Goal: Information Seeking & Learning: Learn about a topic

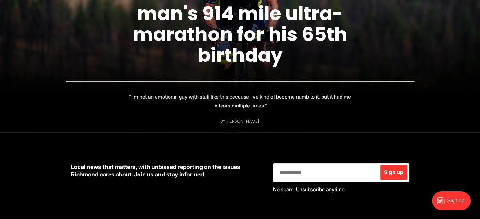
scroll to position [126, 0]
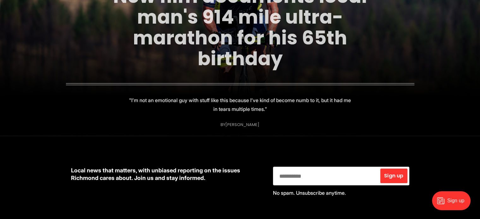
click at [238, 45] on link "New film documents local man's 914 mile ultra-marathon for his 65th birthday" at bounding box center [240, 27] width 254 height 89
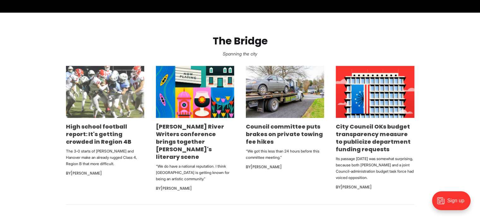
scroll to position [379, 0]
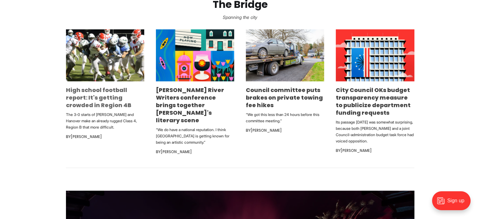
click at [92, 95] on link "High school football report: It's getting crowded in Region 4B" at bounding box center [98, 97] width 65 height 23
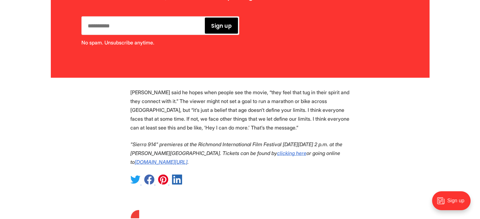
scroll to position [1547, 0]
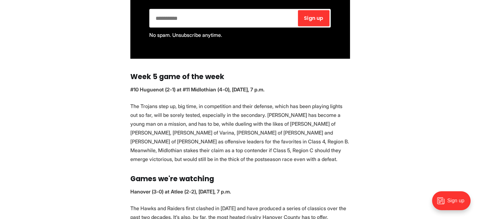
scroll to position [884, 0]
